Goal: Transaction & Acquisition: Purchase product/service

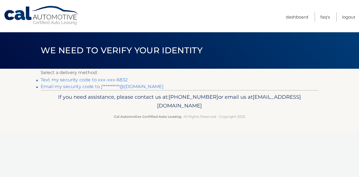
click at [111, 80] on link "Text my security code to xxx-xxx-6832" at bounding box center [84, 79] width 87 height 5
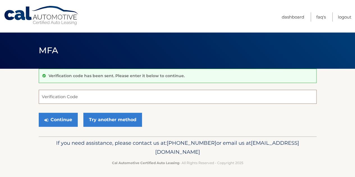
click at [142, 99] on input "Verification Code" at bounding box center [177, 97] width 277 height 14
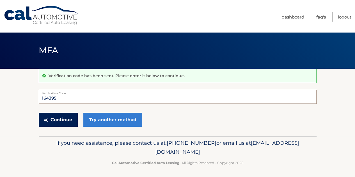
type input "164395"
click at [62, 120] on button "Continue" at bounding box center [58, 120] width 39 height 14
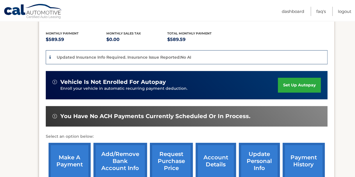
scroll to position [168, 0]
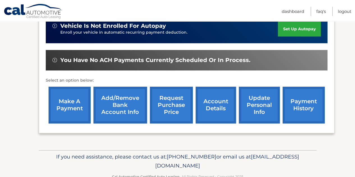
click at [73, 103] on link "make a payment" at bounding box center [69, 105] width 42 height 37
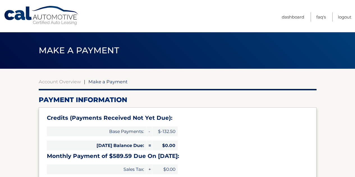
select select "NjcxOWM0ZjUtY2EwMi00N2IwLTk5MDgtNzY2MDRlMDgxYzlh"
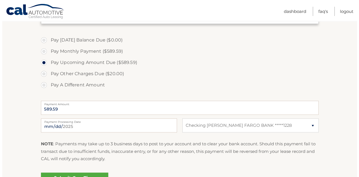
scroll to position [224, 0]
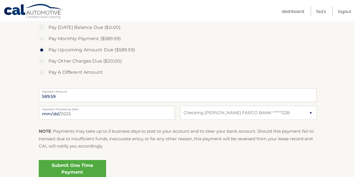
click at [84, 166] on link "Submit One Time Payment" at bounding box center [72, 169] width 67 height 18
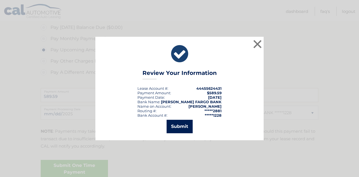
click at [173, 128] on button "Submit" at bounding box center [179, 126] width 26 height 13
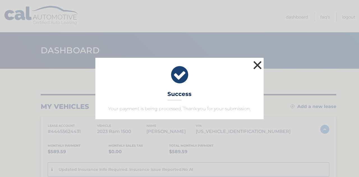
click at [254, 64] on button "×" at bounding box center [257, 64] width 11 height 11
